Goal: Transaction & Acquisition: Obtain resource

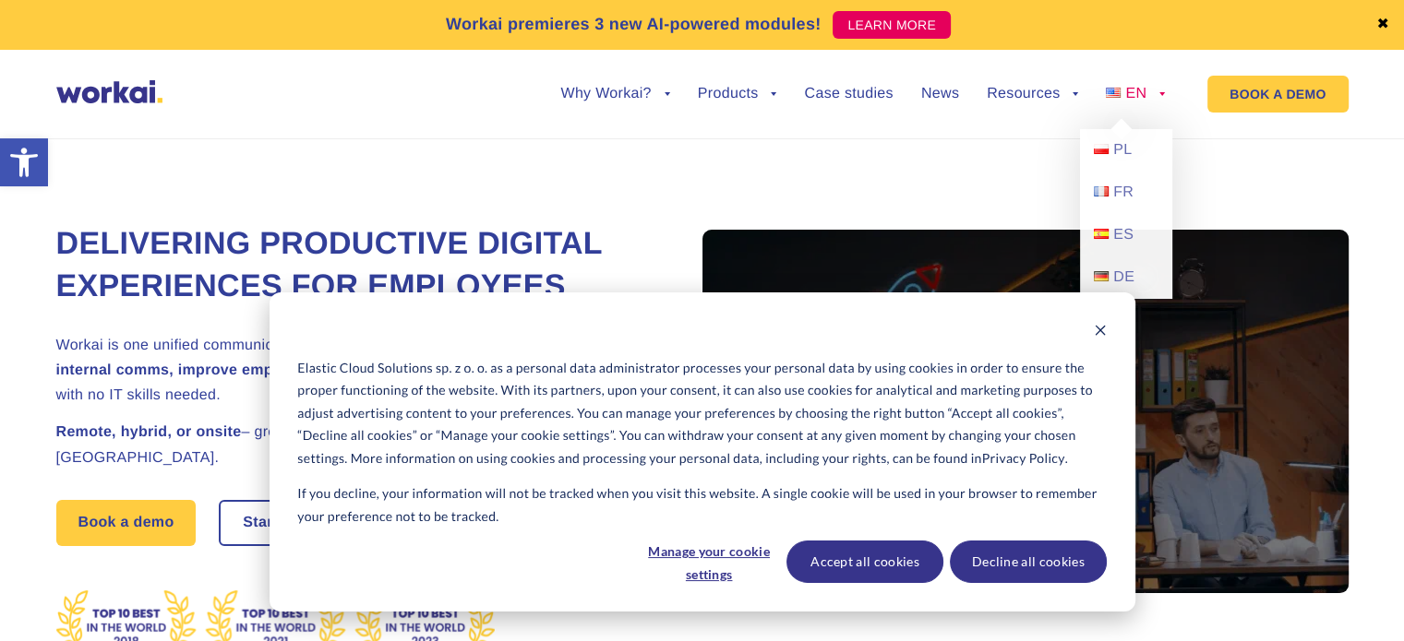
click at [1130, 88] on span "EN" at bounding box center [1135, 94] width 21 height 16
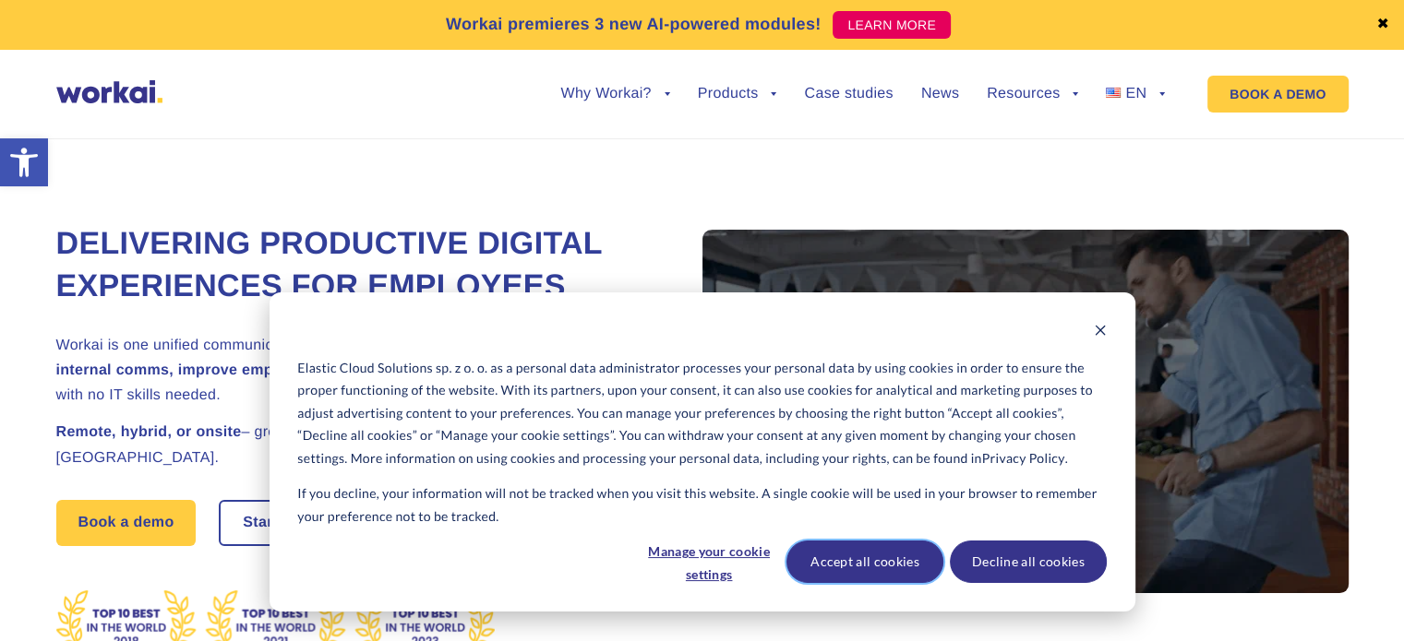
click at [842, 561] on button "Accept all cookies" at bounding box center [864, 562] width 157 height 42
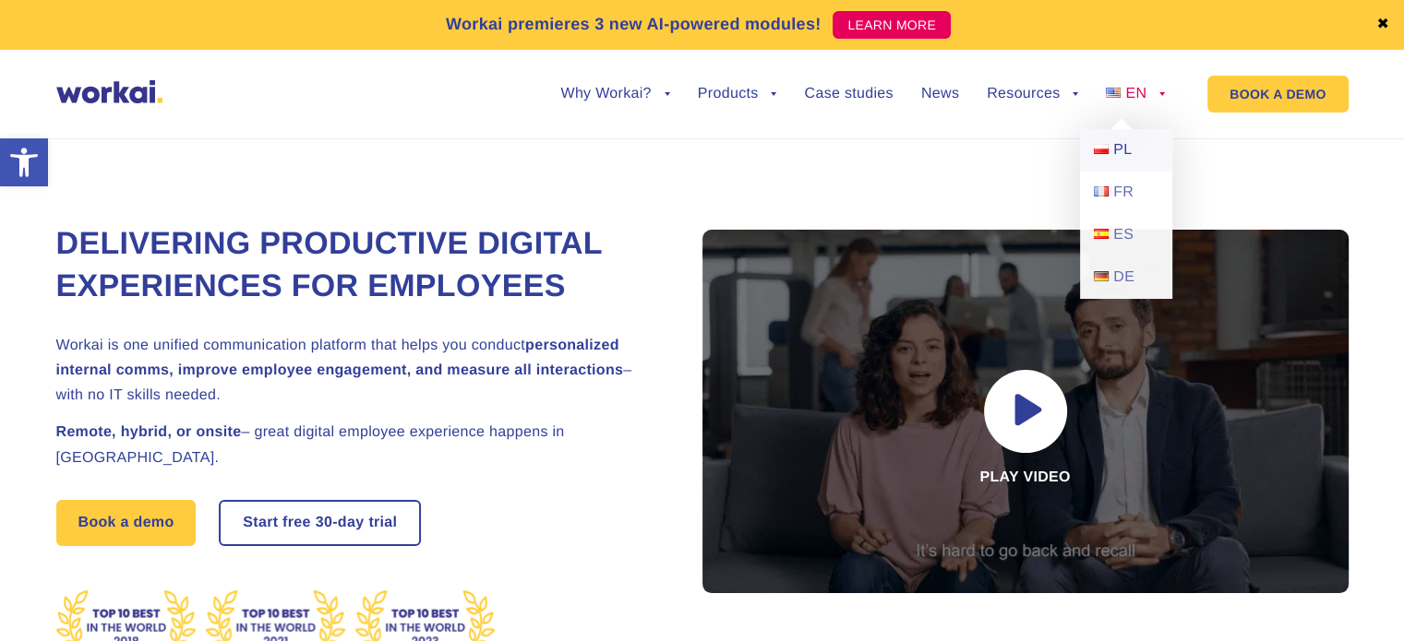
click at [1134, 155] on link "PL" at bounding box center [1126, 150] width 92 height 42
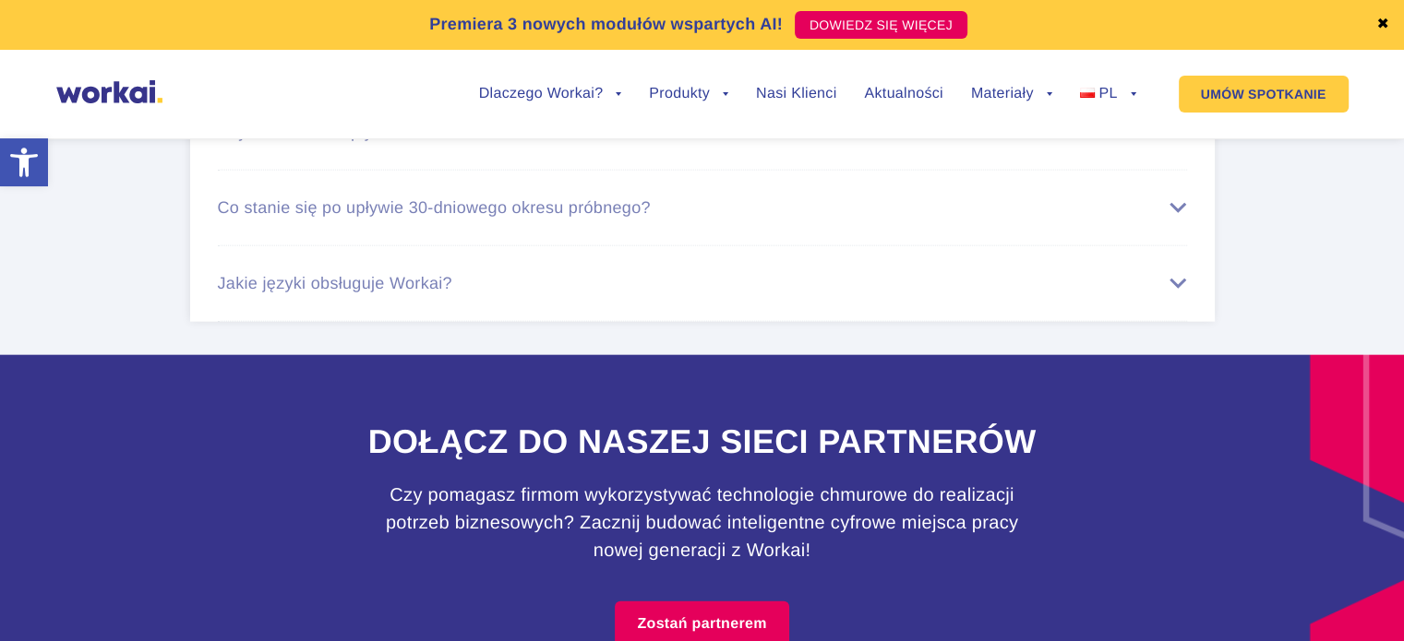
scroll to position [11856, 0]
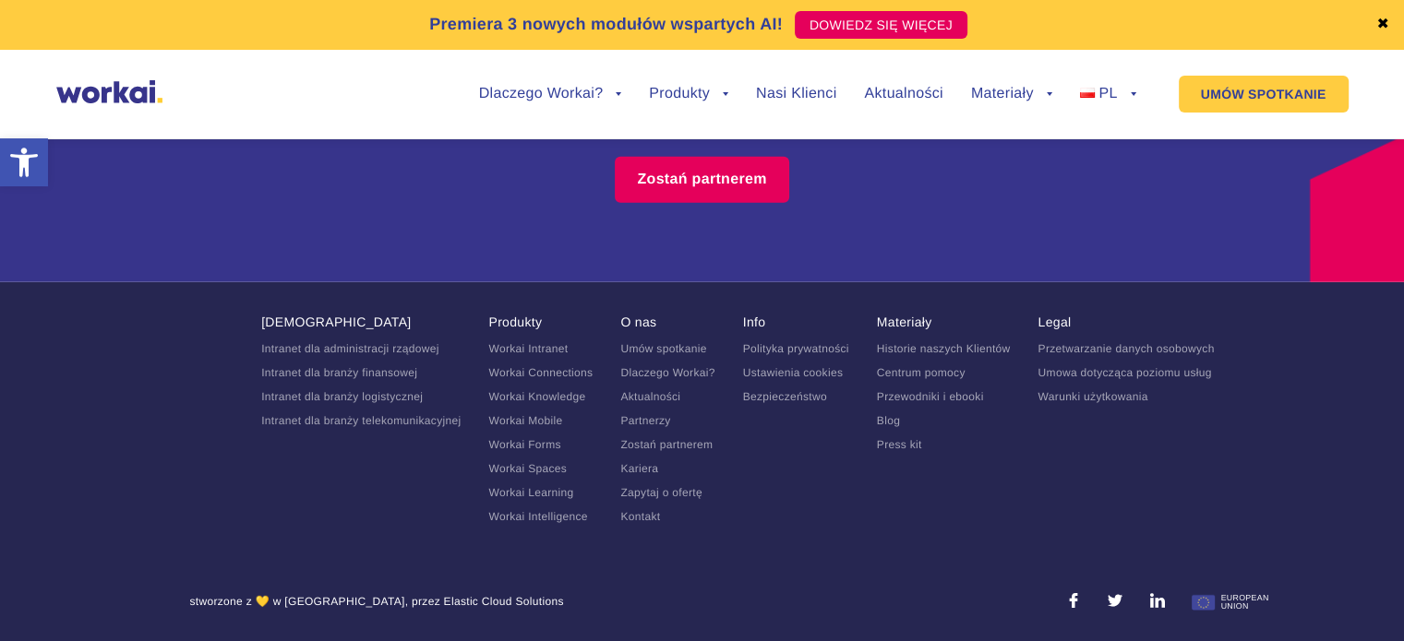
drag, startPoint x: 657, startPoint y: 158, endPoint x: 526, endPoint y: 508, distance: 374.4
click at [622, 465] on link "Kariera" at bounding box center [639, 468] width 38 height 13
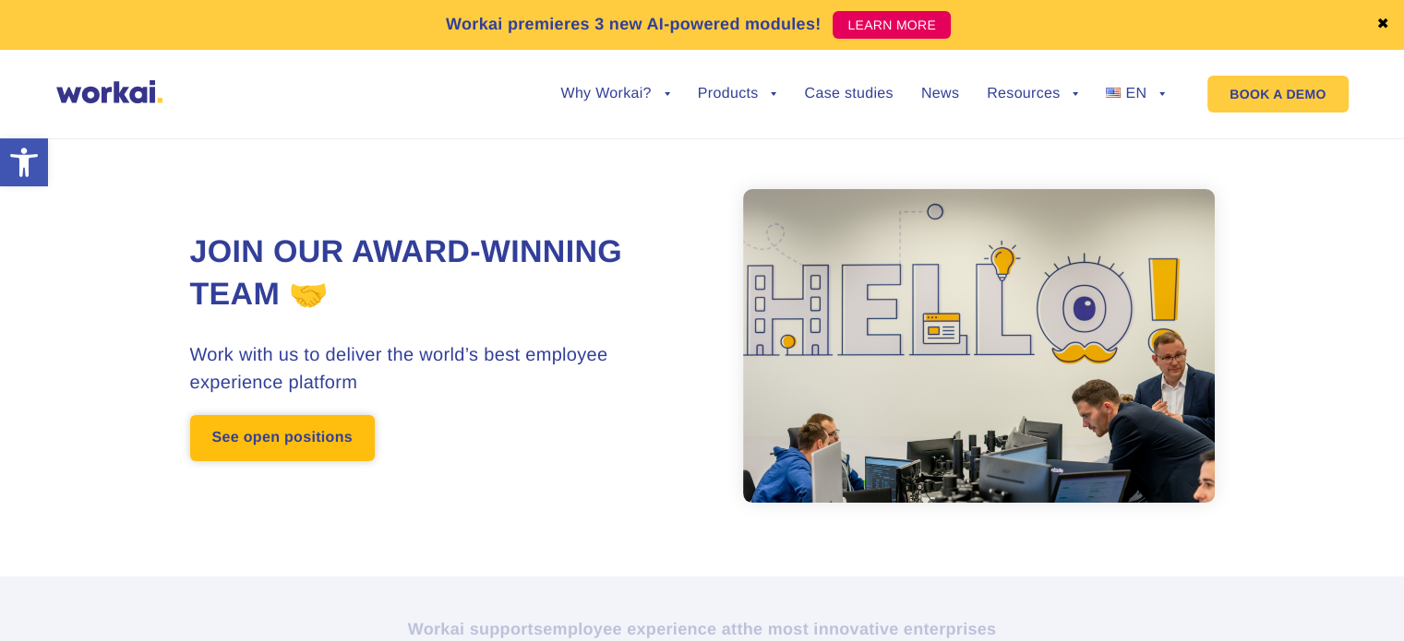
click at [273, 450] on link "See open positions" at bounding box center [282, 438] width 185 height 46
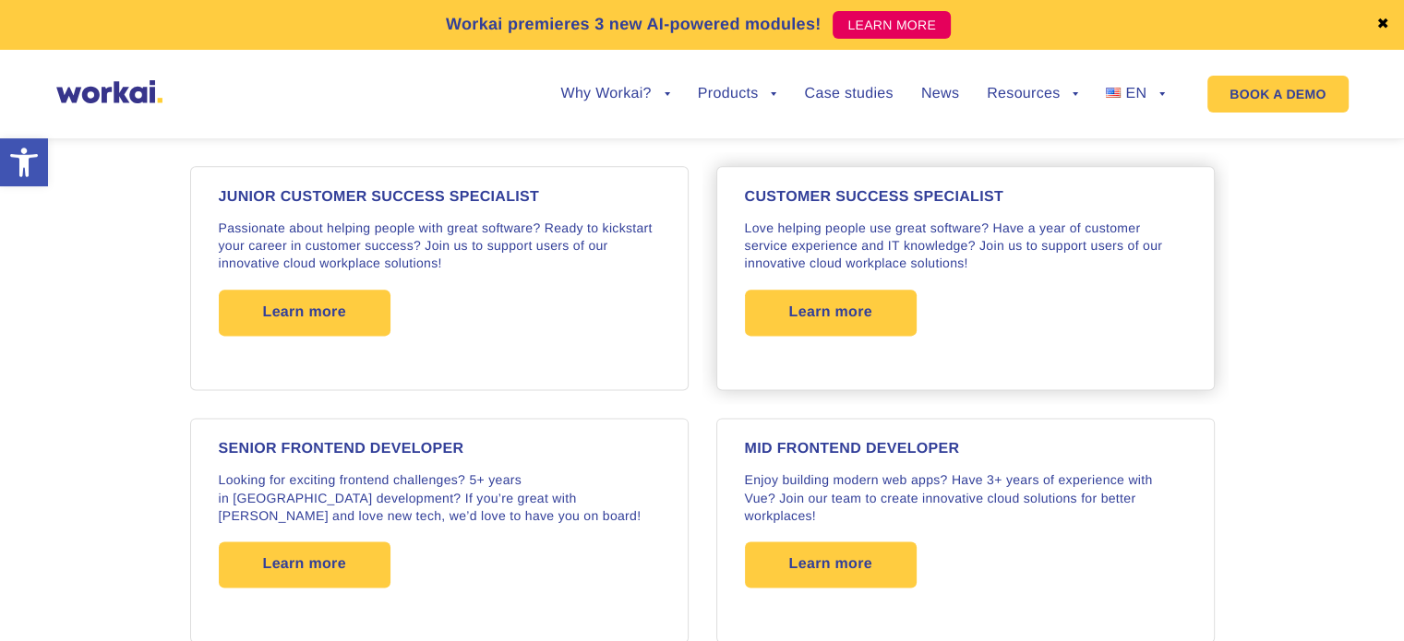
scroll to position [2237, 0]
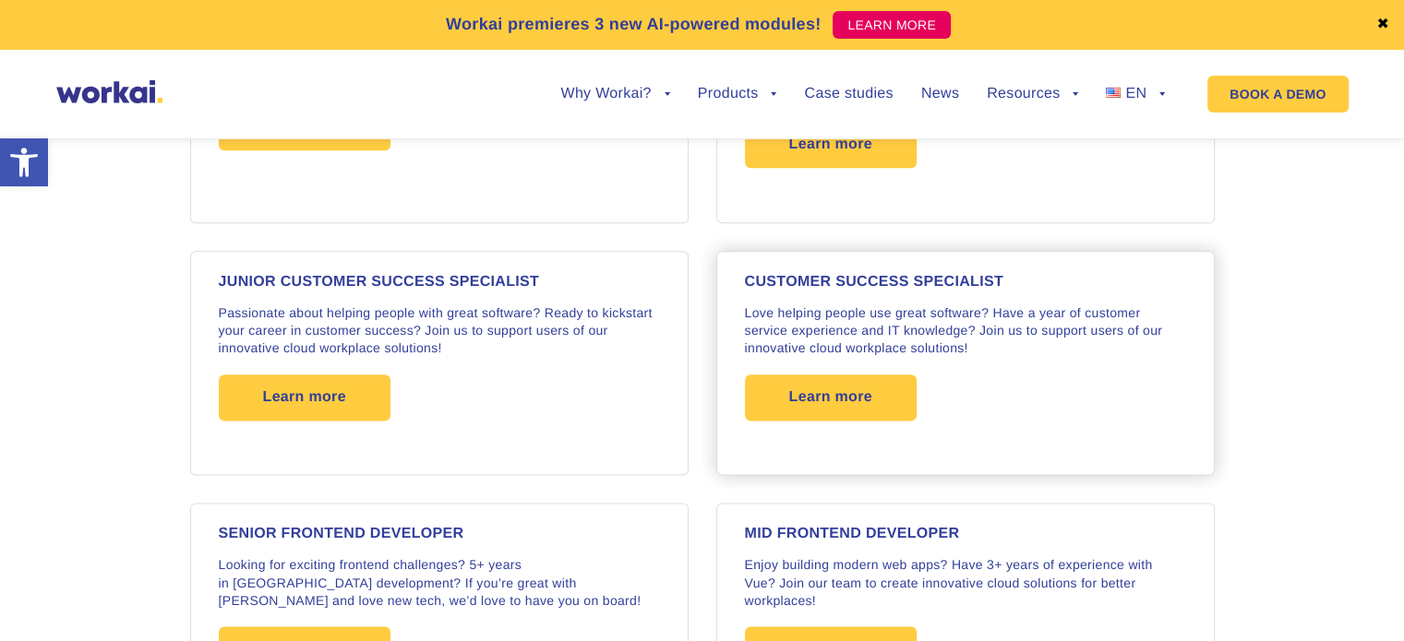
click at [834, 325] on p "Love helping people use great software? Have a year of customer service experie…" at bounding box center [965, 332] width 441 height 54
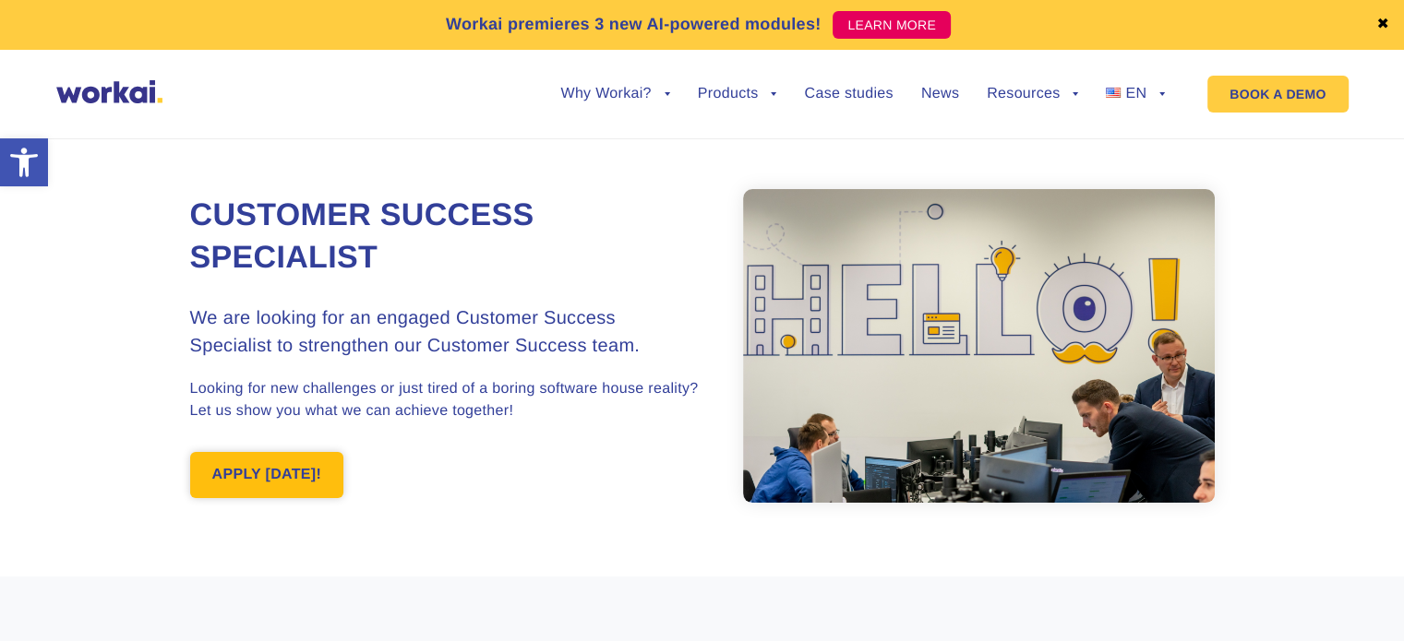
click at [328, 459] on link "APPLY TODAY!" at bounding box center [267, 475] width 154 height 46
click at [895, 371] on img at bounding box center [979, 346] width 472 height 314
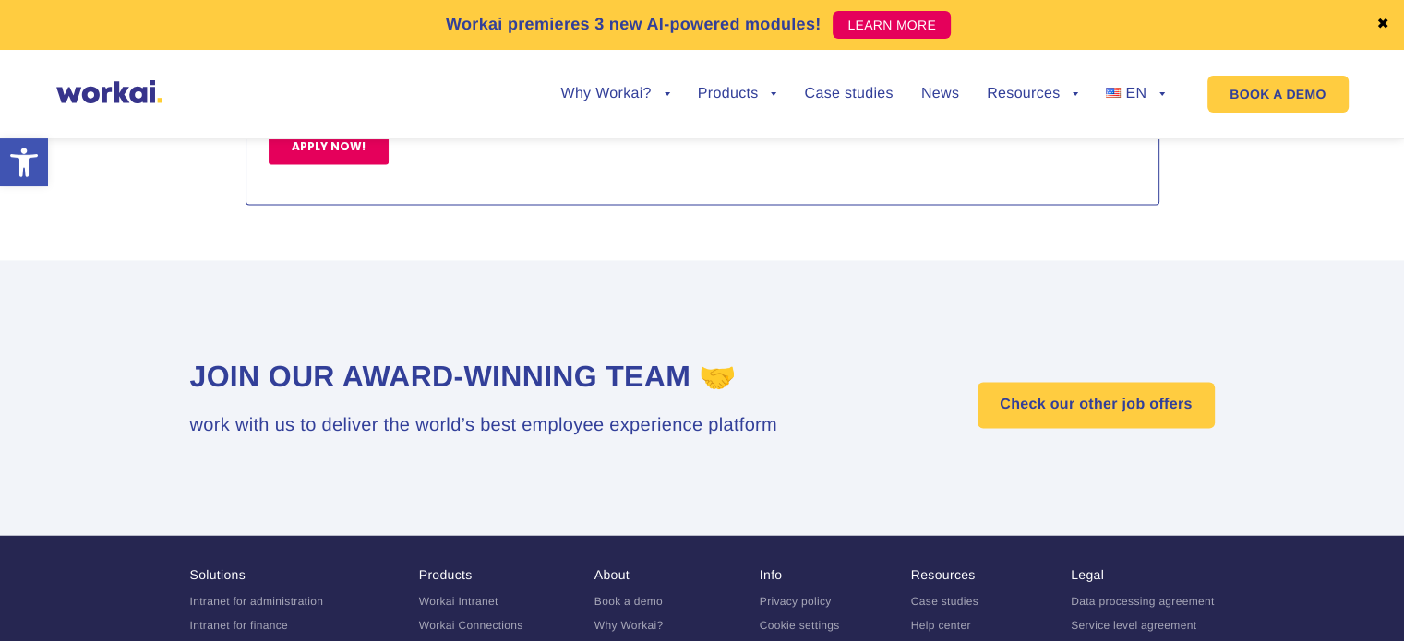
scroll to position [3055, 0]
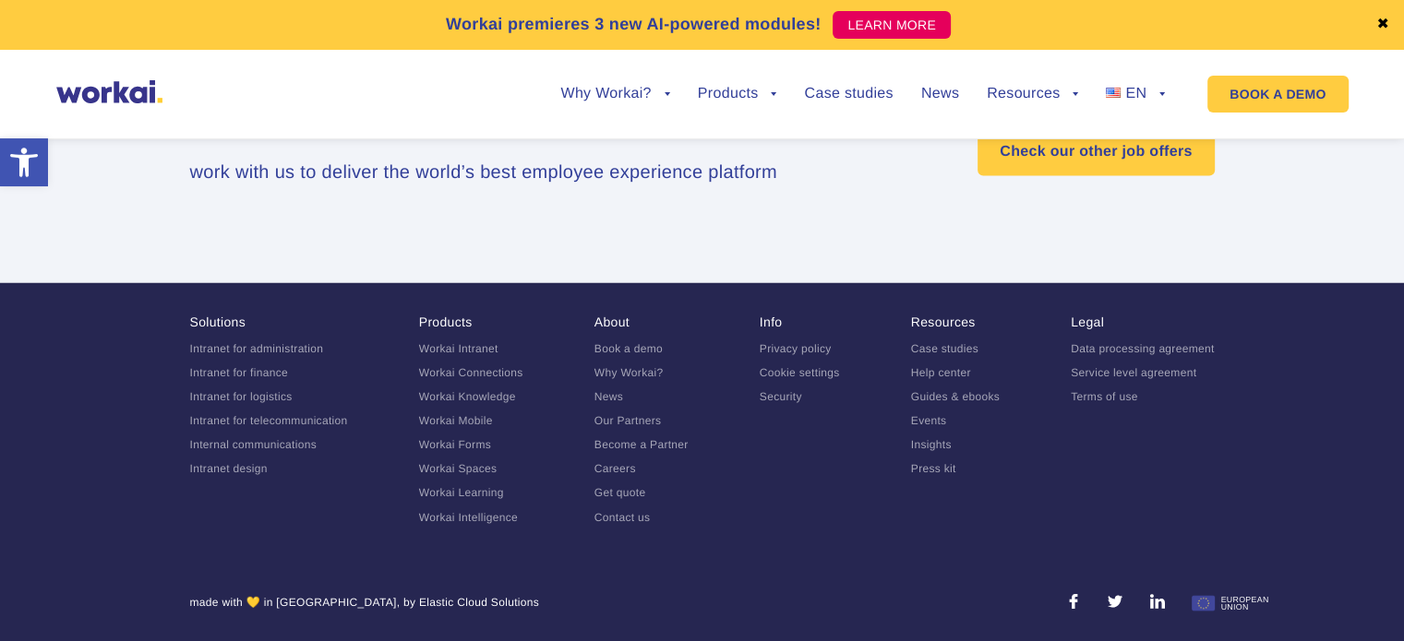
drag, startPoint x: 444, startPoint y: 253, endPoint x: 422, endPoint y: 652, distance: 399.3
click at [629, 517] on link "Contact us" at bounding box center [622, 516] width 56 height 13
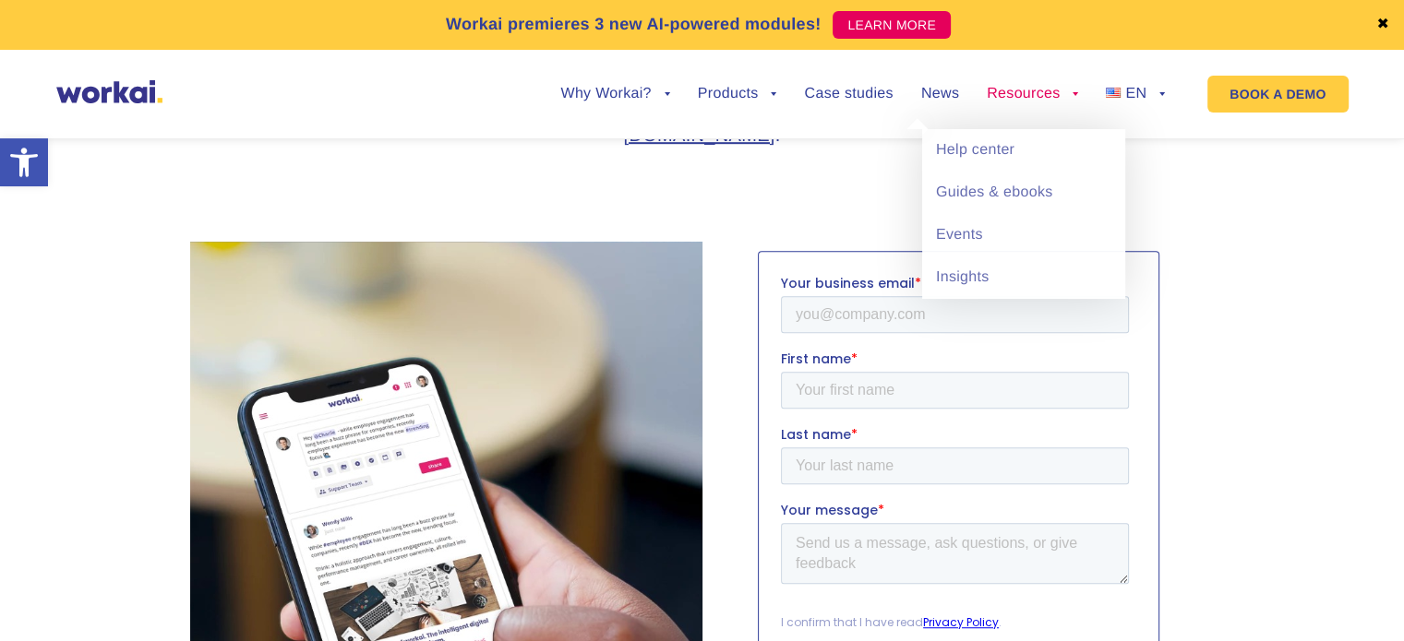
scroll to position [1384, 0]
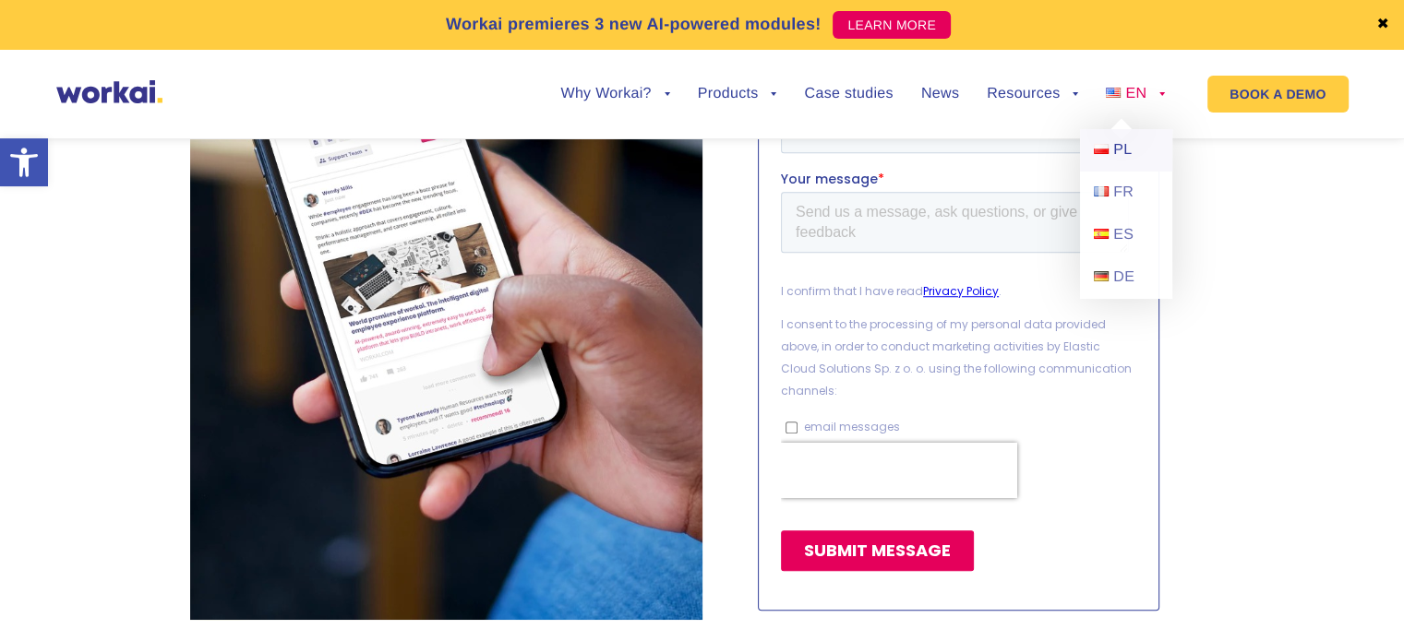
click at [1130, 137] on link "PL" at bounding box center [1126, 150] width 92 height 42
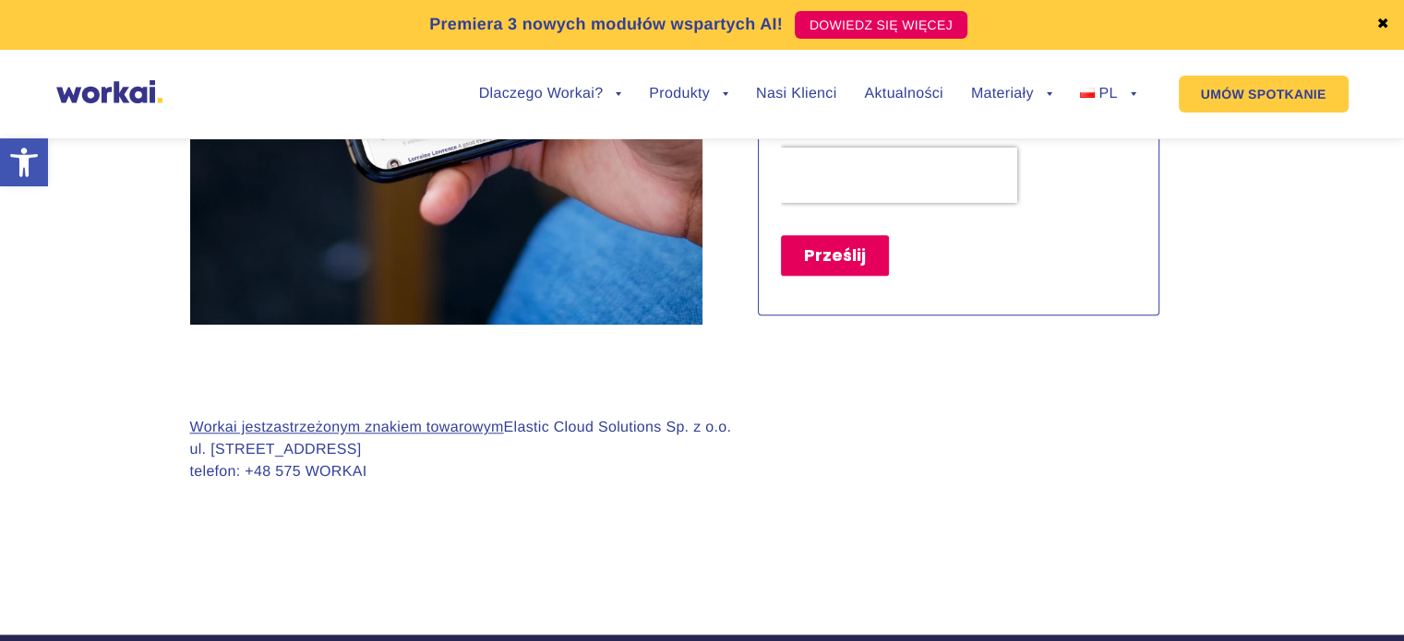
scroll to position [1846, 0]
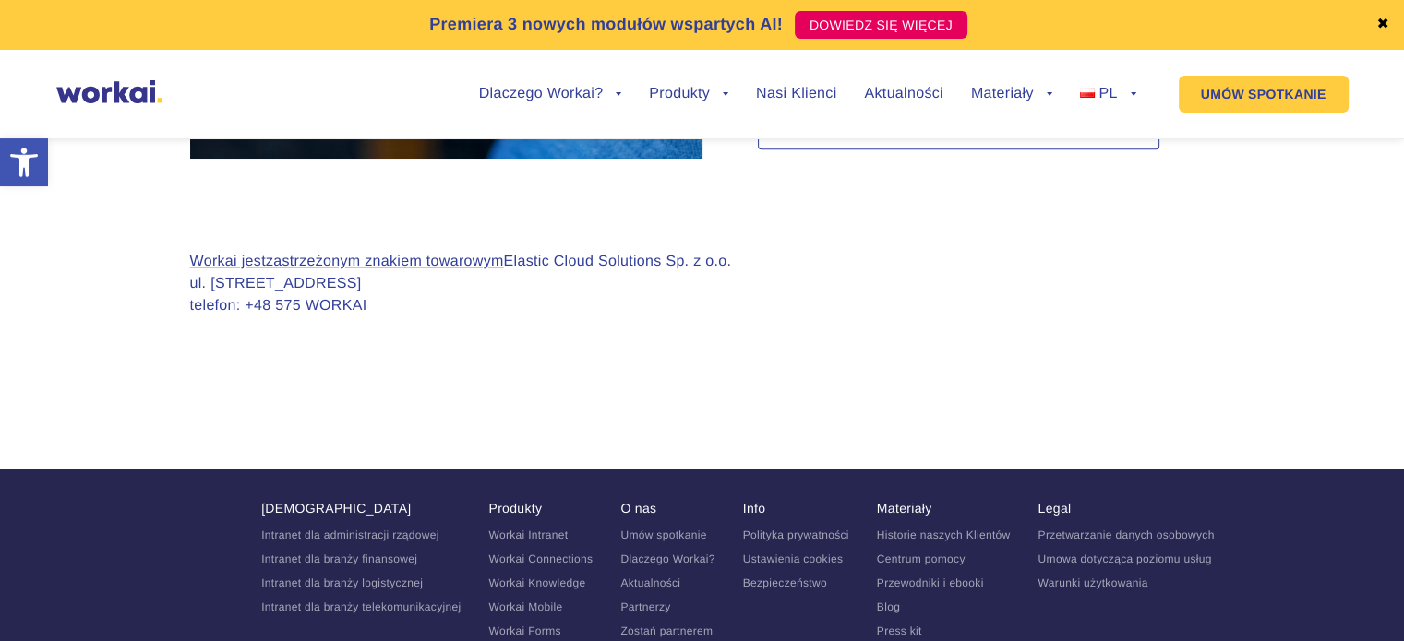
drag, startPoint x: 508, startPoint y: 260, endPoint x: 751, endPoint y: 258, distance: 243.6
click at [751, 258] on div "Workai jest zastrzeżonym znakiem towarowym Elastic Cloud Solutions Sp. z o.o. u…" at bounding box center [702, 299] width 1024 height 96
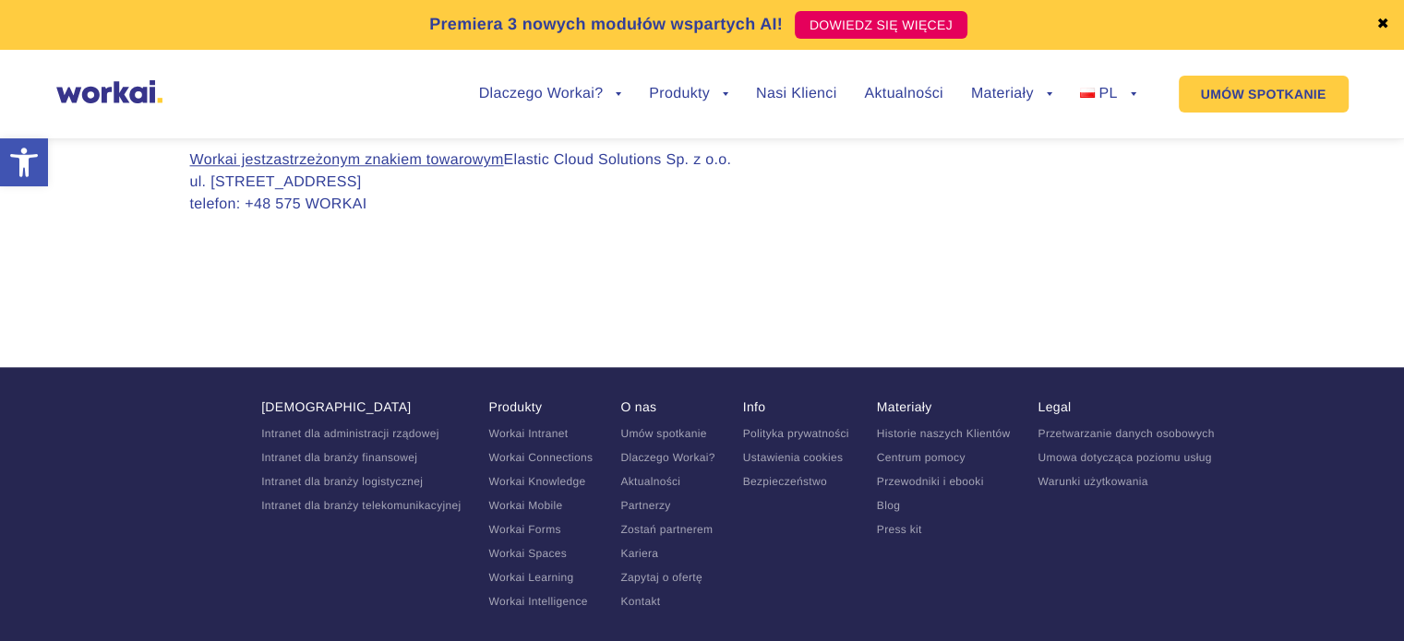
scroll to position [2027, 0]
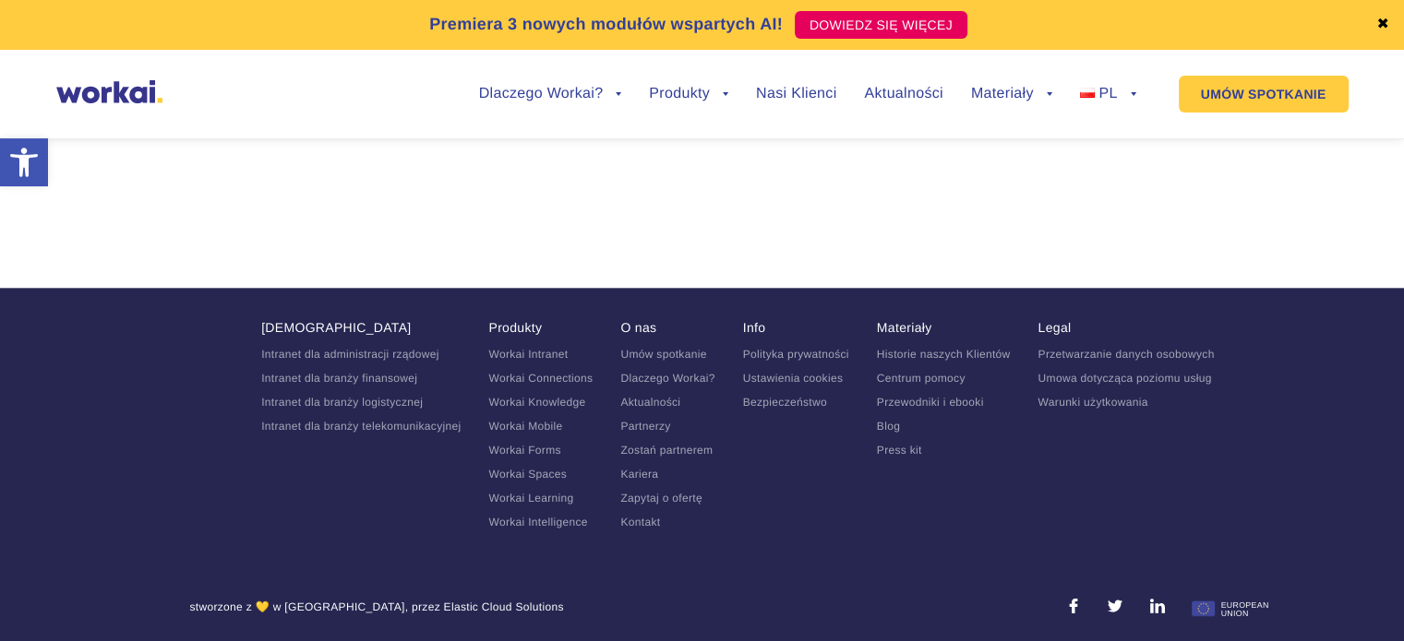
click at [1157, 601] on link at bounding box center [1156, 608] width 15 height 16
